Goal: Task Accomplishment & Management: Manage account settings

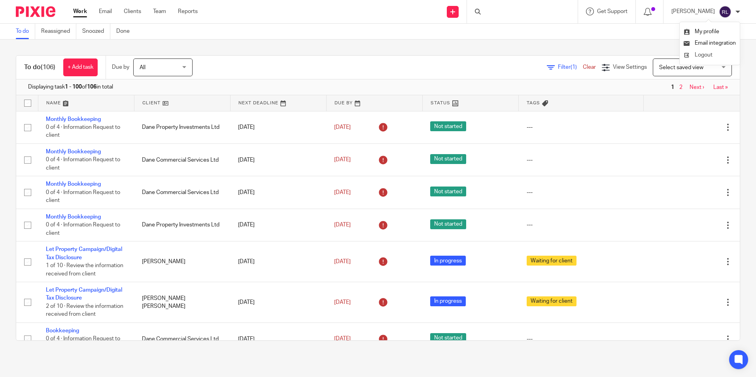
click at [700, 56] on span "Logout" at bounding box center [704, 55] width 18 height 6
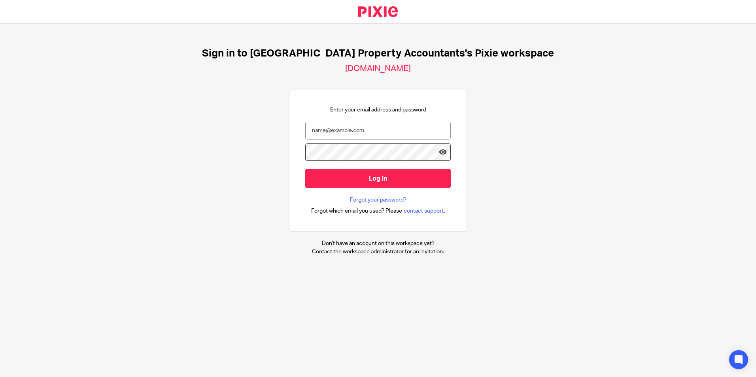
click at [542, 130] on div "Sign in to UK Property Accountants's Pixie workspace ukpa.usepixie.net Enter yo…" at bounding box center [378, 152] width 756 height 256
click at [377, 132] on input "email" at bounding box center [377, 131] width 145 height 18
click at [455, 131] on div "Enter your email address and password Log in Forgot your password? Forgot which…" at bounding box center [378, 161] width 178 height 142
click at [0, 377] on div at bounding box center [0, 377] width 0 height 0
click at [548, 136] on div "Sign in to UK Property Accountants's Pixie workspace ukpa.usepixie.net Enter yo…" at bounding box center [378, 152] width 756 height 256
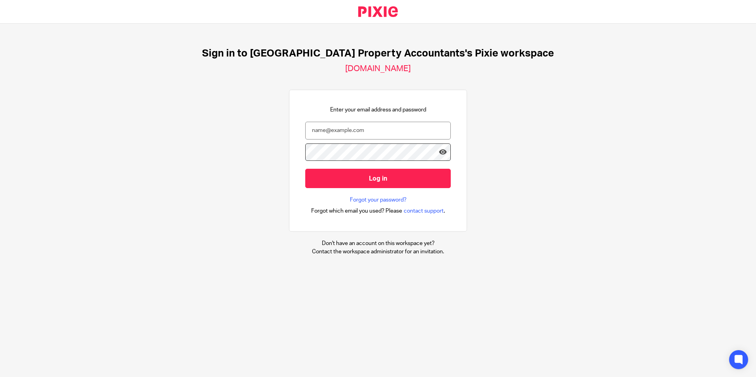
drag, startPoint x: 623, startPoint y: 165, endPoint x: 720, endPoint y: 156, distance: 97.2
click at [623, 164] on div "Sign in to UK Property Accountants's Pixie workspace ukpa.usepixie.net Enter yo…" at bounding box center [378, 152] width 756 height 256
click at [356, 126] on input "email" at bounding box center [377, 131] width 145 height 18
click at [512, 177] on div "Sign in to UK Property Accountants's Pixie workspace ukpa.usepixie.net Enter yo…" at bounding box center [378, 152] width 756 height 256
click at [417, 125] on input "email" at bounding box center [377, 131] width 145 height 18
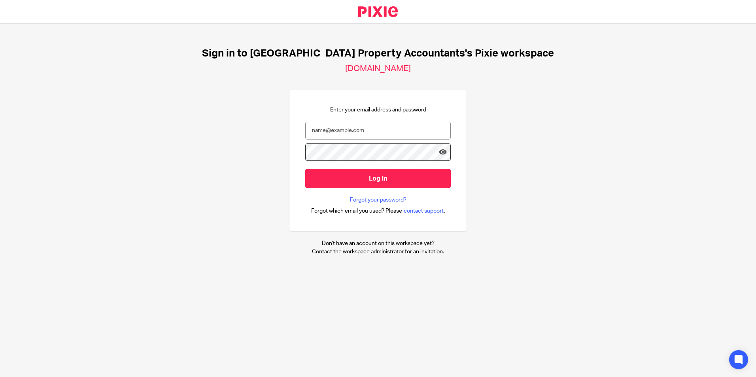
click at [0, 377] on div at bounding box center [0, 377] width 0 height 0
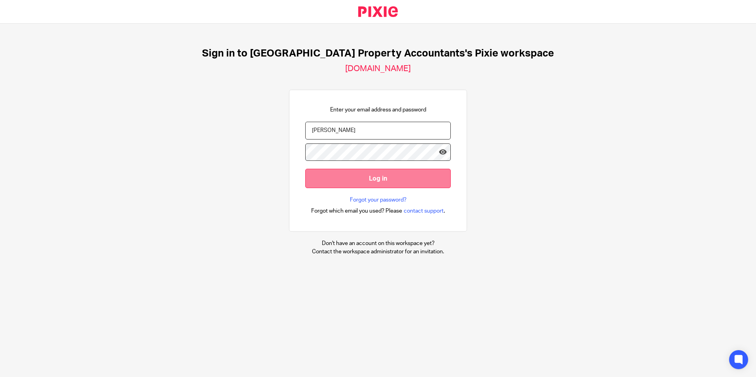
click at [419, 183] on input "Log in" at bounding box center [377, 178] width 145 height 19
click at [349, 182] on input "Log in" at bounding box center [377, 178] width 145 height 19
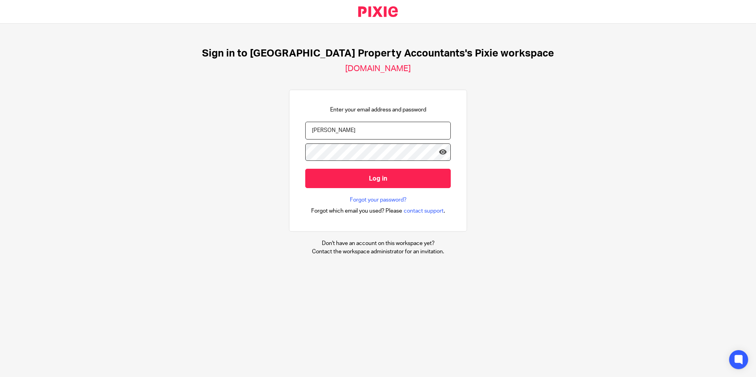
click at [357, 136] on input "[PERSON_NAME]" at bounding box center [377, 131] width 145 height 18
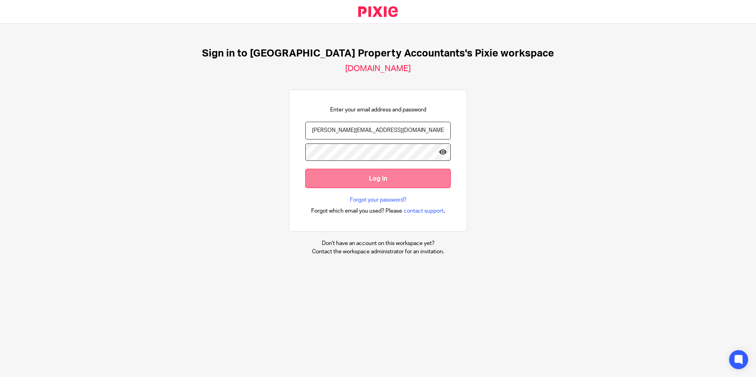
type input "ridam@ukpa.co.uk"
click at [372, 182] on input "Log in" at bounding box center [377, 178] width 145 height 19
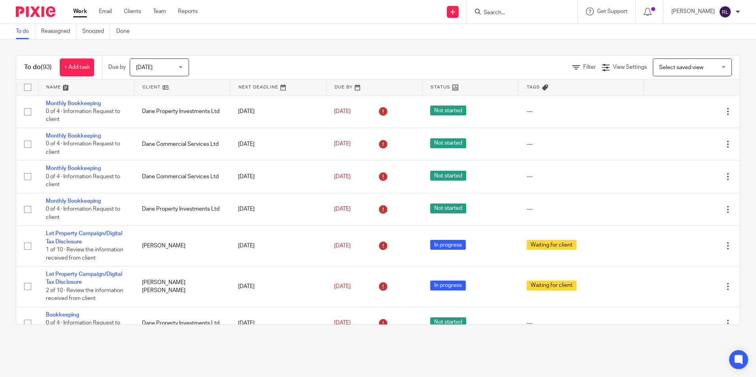
click at [687, 43] on div "To do (93) + Add task Due by Today Today Today Tomorrow This week Next week Thi…" at bounding box center [378, 190] width 756 height 301
click at [0, 377] on div at bounding box center [0, 377] width 0 height 0
click at [501, 15] on input "Search" at bounding box center [518, 12] width 71 height 7
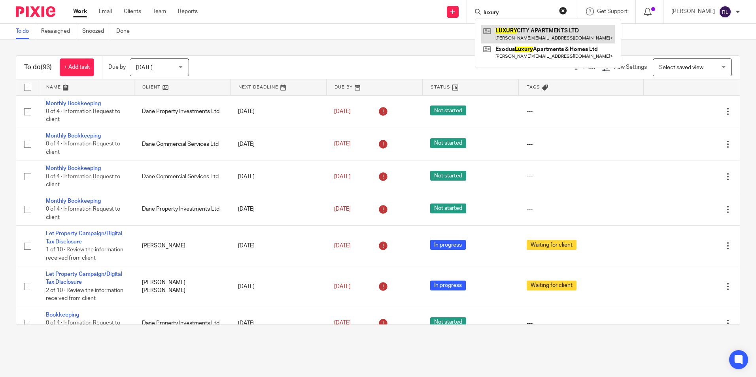
type input "luxury"
click at [538, 31] on link at bounding box center [548, 34] width 134 height 18
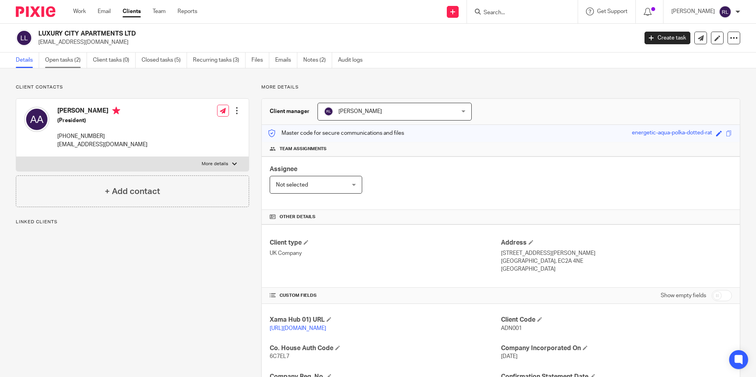
click at [66, 59] on link "Open tasks (2)" at bounding box center [66, 60] width 42 height 15
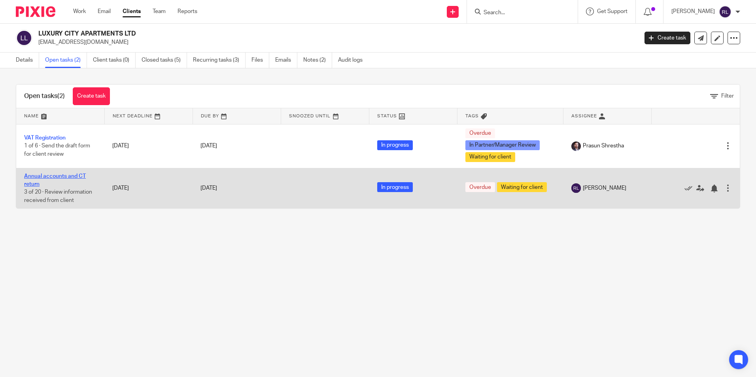
click at [61, 176] on link "Annual accounts and CT return" at bounding box center [55, 180] width 62 height 13
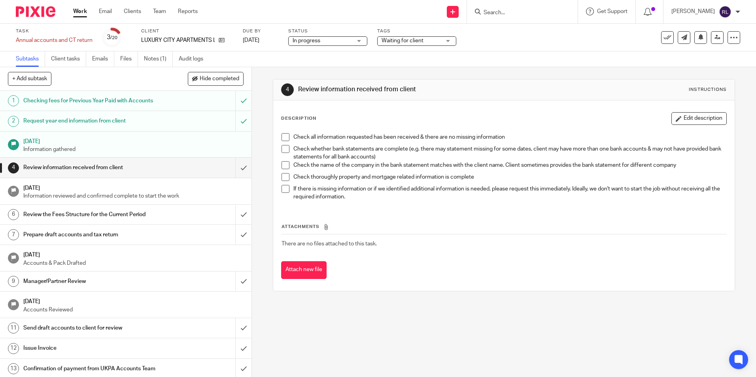
click at [499, 15] on input "Search" at bounding box center [518, 12] width 71 height 7
click at [219, 39] on icon at bounding box center [222, 40] width 6 height 6
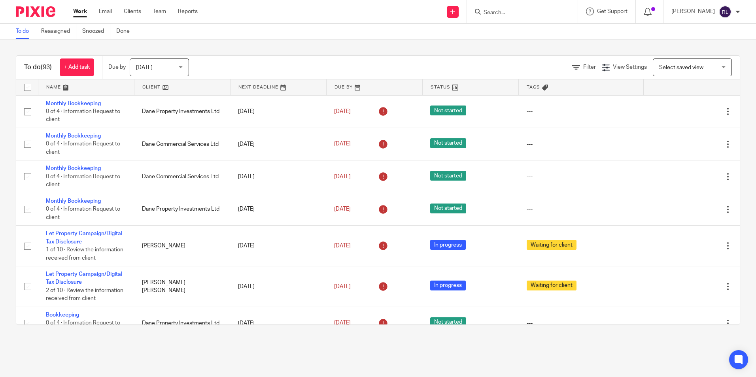
click at [503, 17] on form at bounding box center [525, 12] width 84 height 10
click at [503, 15] on input "Search" at bounding box center [518, 12] width 71 height 7
click at [497, 39] on div "To do Reassigned Snoozed Done" at bounding box center [378, 32] width 756 height 16
click at [501, 16] on input "Search" at bounding box center [518, 12] width 71 height 7
click at [499, 40] on div "To do (93) + Add task Due by Today Today Today Tomorrow This week Next week Thi…" at bounding box center [378, 190] width 756 height 301
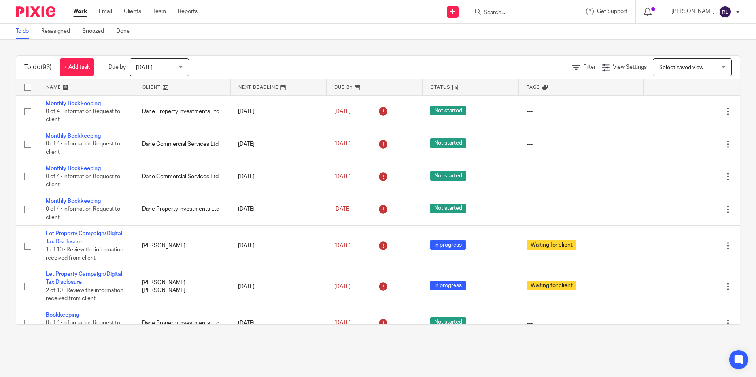
click at [497, 44] on div "To do (93) + Add task Due by Today Today Today Tomorrow This week Next week Thi…" at bounding box center [378, 190] width 756 height 301
click at [502, 13] on input "Search" at bounding box center [518, 12] width 71 height 7
click at [506, 51] on div "To do (93) + Add task Due by Today Today Today Tomorrow This week Next week Thi…" at bounding box center [378, 190] width 756 height 301
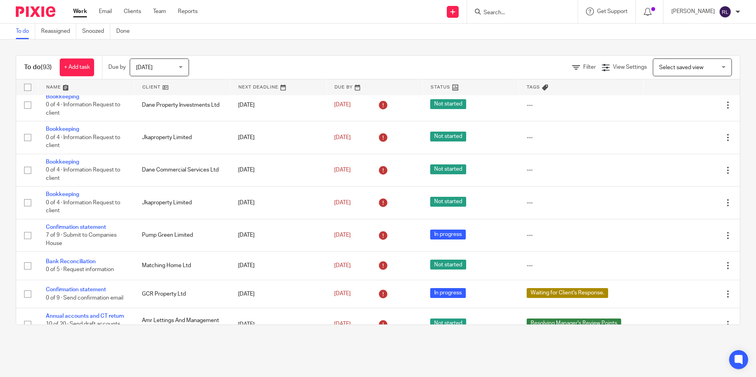
scroll to position [237, 0]
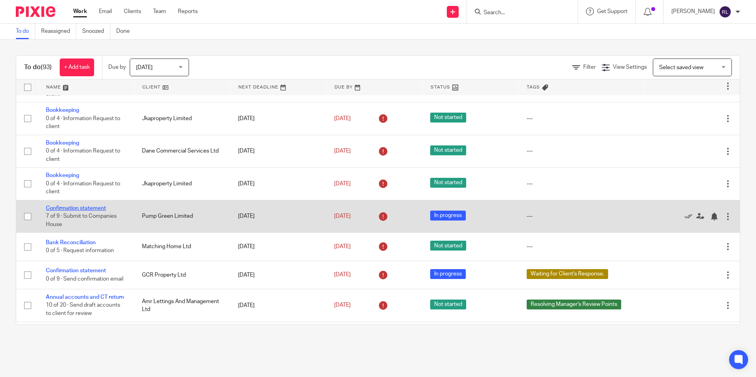
click at [91, 211] on link "Confirmation statement" at bounding box center [76, 209] width 60 height 6
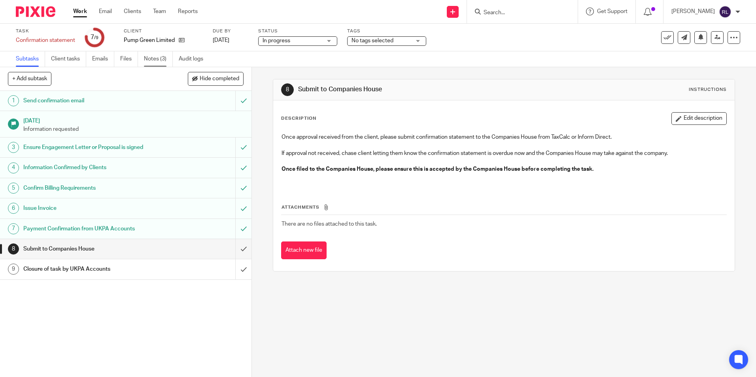
click at [152, 59] on link "Notes (3)" at bounding box center [158, 58] width 29 height 15
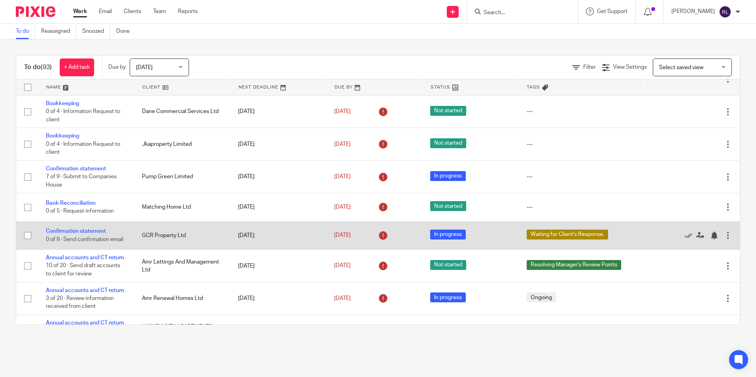
scroll to position [316, 0]
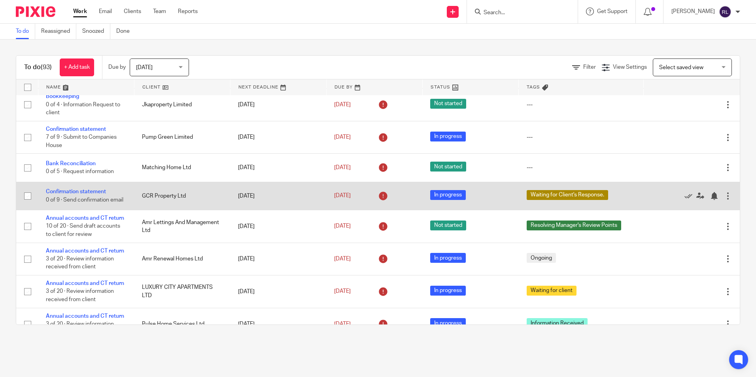
click at [258, 210] on td "[DATE]" at bounding box center [278, 196] width 96 height 28
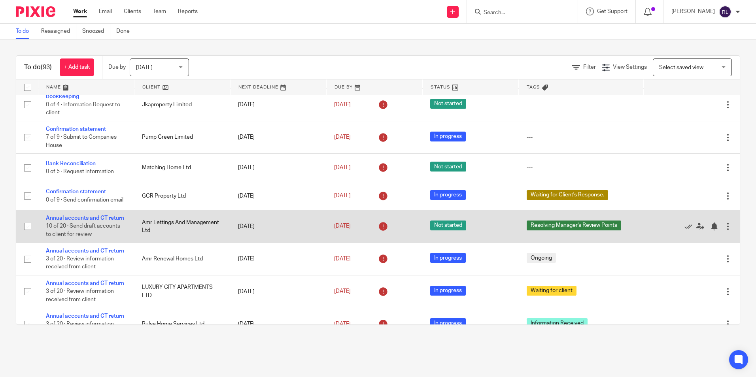
click at [270, 243] on td "29 Jun 2025" at bounding box center [278, 226] width 96 height 32
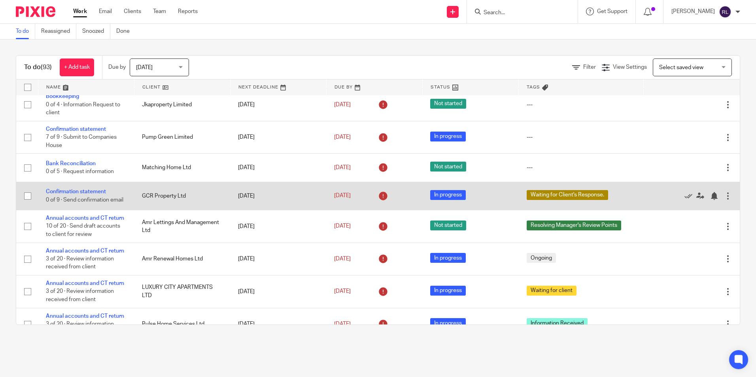
click at [268, 210] on td "[DATE]" at bounding box center [278, 196] width 96 height 28
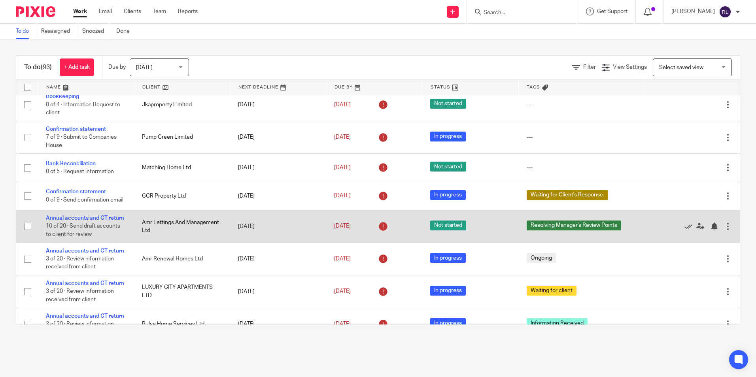
click at [270, 242] on td "[DATE]" at bounding box center [278, 226] width 96 height 32
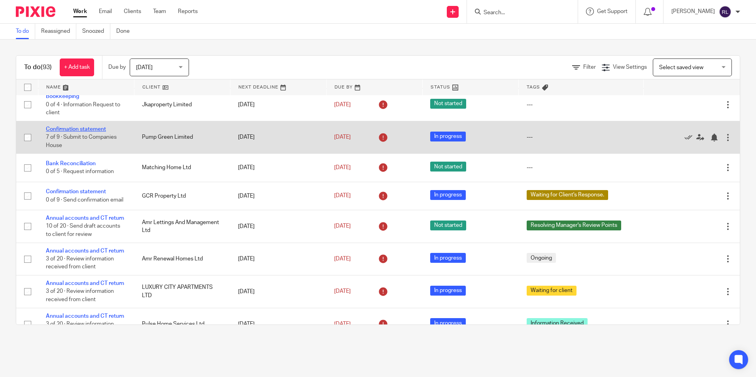
click at [86, 132] on link "Confirmation statement" at bounding box center [76, 130] width 60 height 6
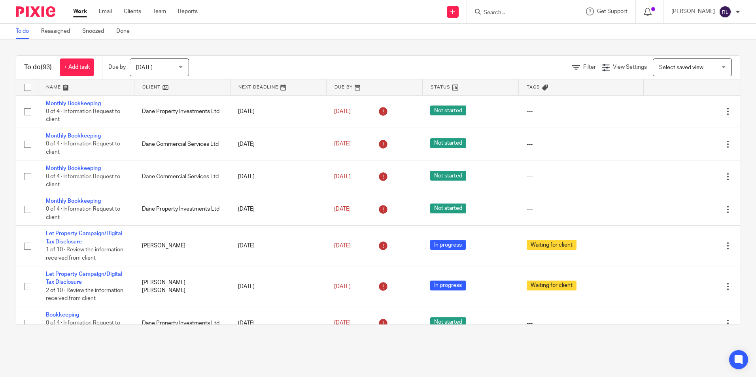
click at [161, 71] on span "[DATE]" at bounding box center [157, 67] width 42 height 17
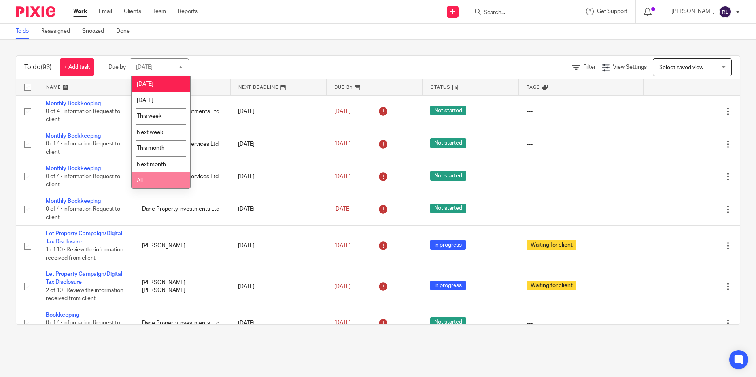
click at [156, 180] on li "All" at bounding box center [161, 180] width 59 height 16
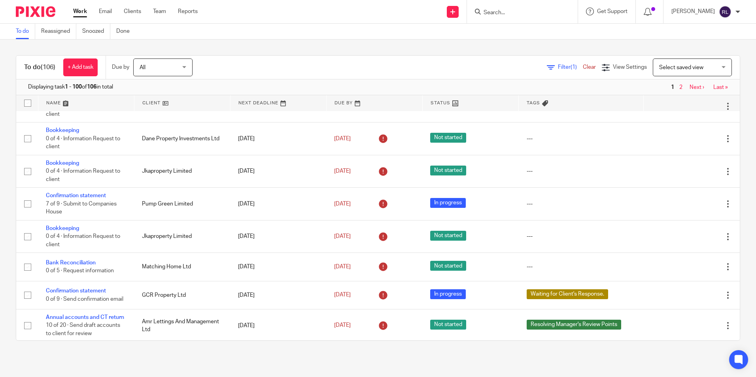
scroll to position [237, 0]
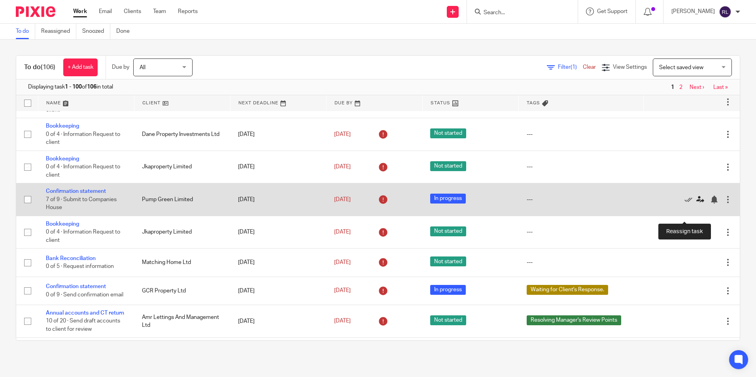
click at [696, 204] on icon at bounding box center [700, 200] width 8 height 8
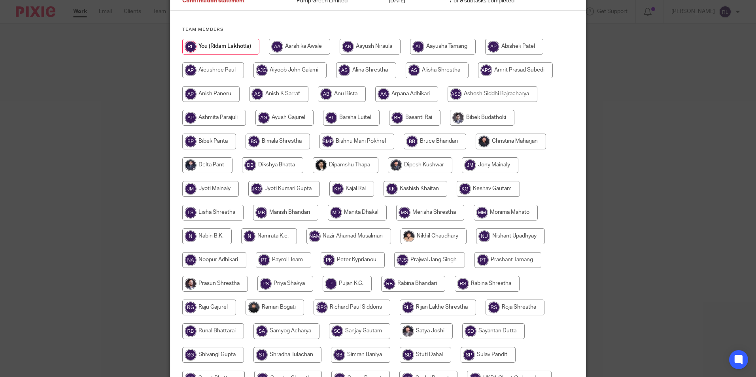
scroll to position [211, 0]
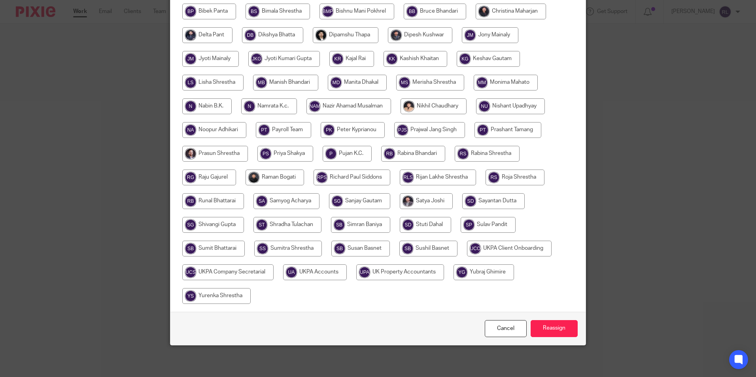
click at [248, 275] on input "radio" at bounding box center [227, 272] width 91 height 16
radio input "true"
click at [543, 325] on input "Reassign" at bounding box center [554, 328] width 47 height 17
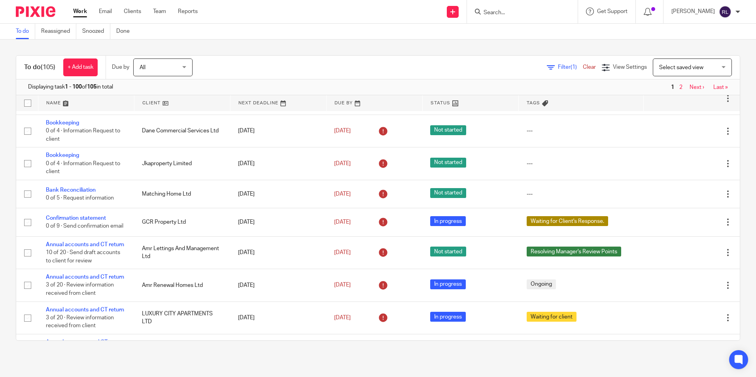
scroll to position [277, 0]
